Goal: Task Accomplishment & Management: Manage account settings

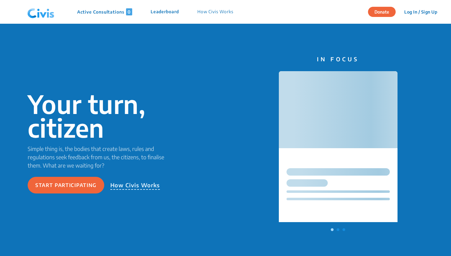
click at [417, 17] on div "Donate Log In / Sign Up Sign Up" at bounding box center [404, 12] width 73 height 24
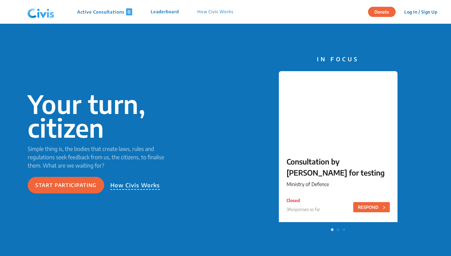
click at [417, 15] on button "Log In / Sign Up" at bounding box center [420, 12] width 41 height 10
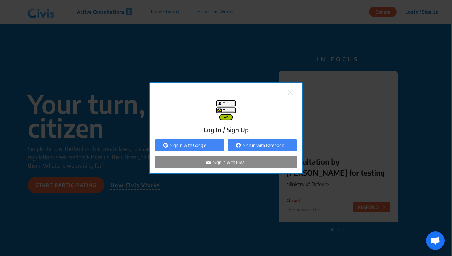
click at [240, 161] on p "Sign in with Email" at bounding box center [229, 162] width 33 height 6
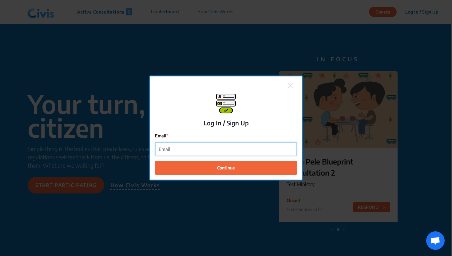
click at [204, 145] on input "Email" at bounding box center [225, 149] width 141 height 14
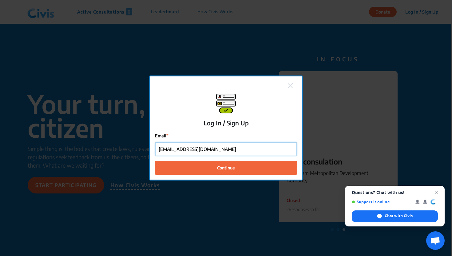
type input "[EMAIL_ADDRESS][DOMAIN_NAME]"
click at [155, 161] on button "Continue" at bounding box center [226, 168] width 142 height 14
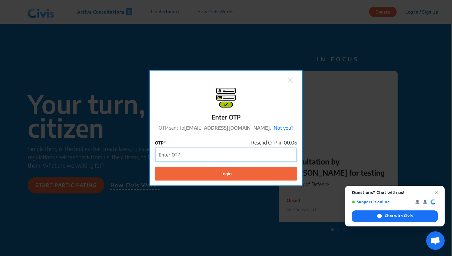
click at [187, 150] on input "OTP" at bounding box center [225, 155] width 141 height 14
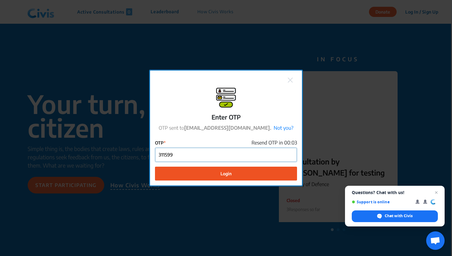
type input "311599"
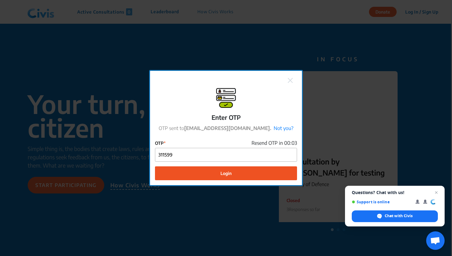
click at [221, 174] on span "Login" at bounding box center [225, 173] width 11 height 6
